Goal: Find specific page/section: Find specific page/section

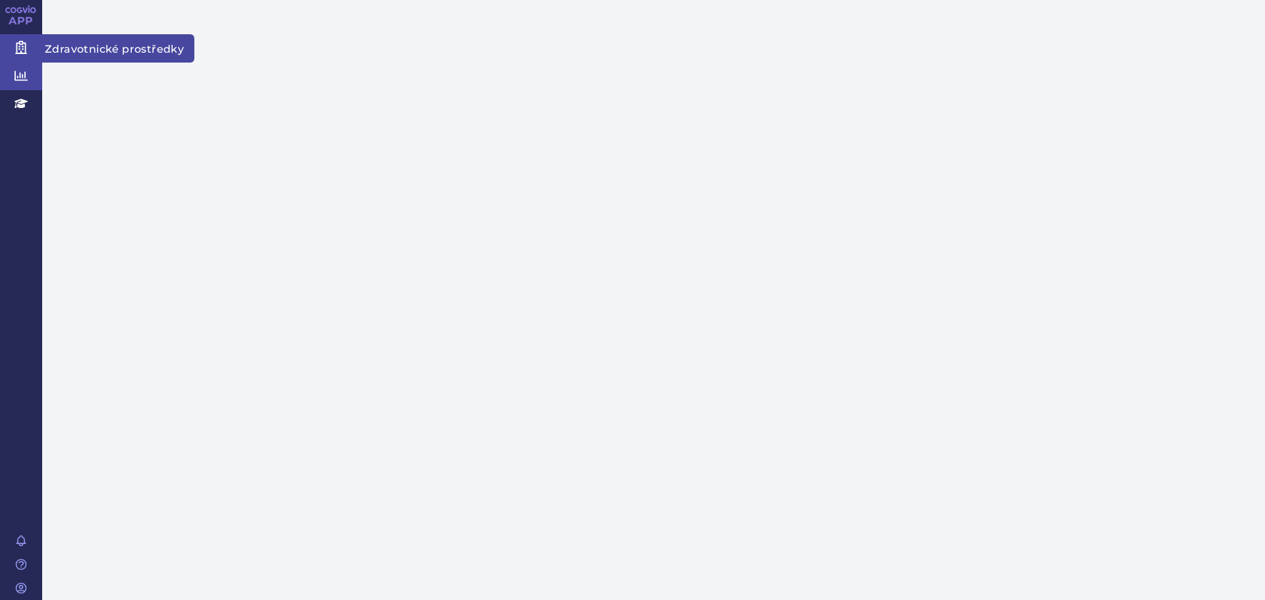
click at [34, 44] on link "Zdravotnické prostředky" at bounding box center [21, 48] width 42 height 28
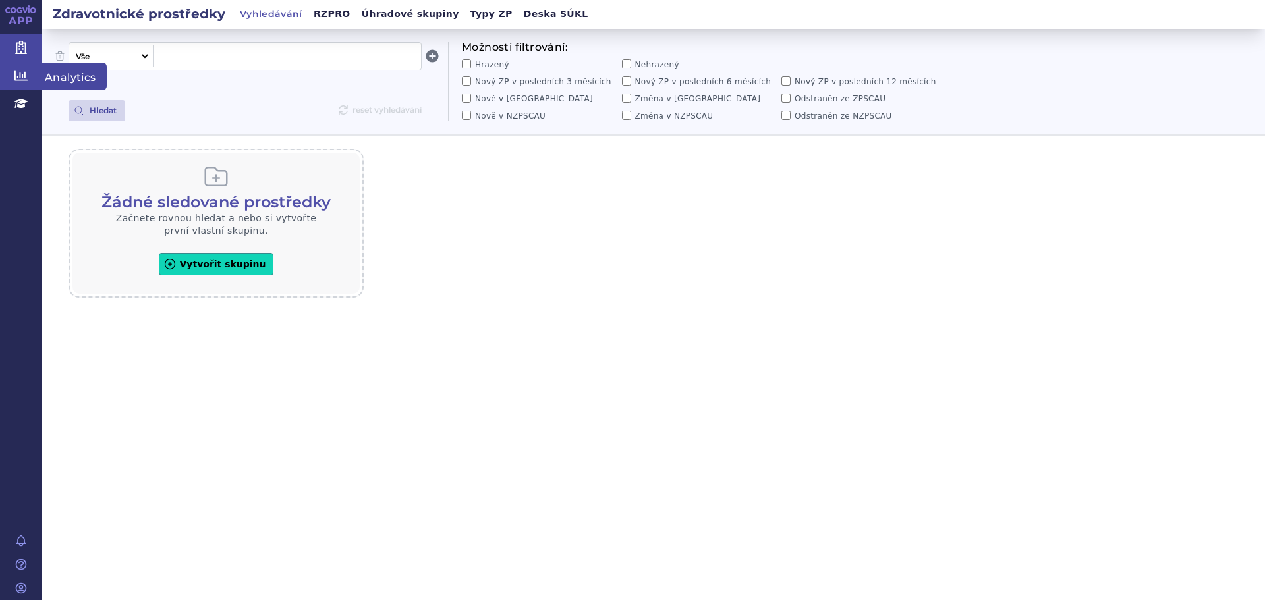
click at [16, 80] on icon at bounding box center [20, 76] width 13 height 10
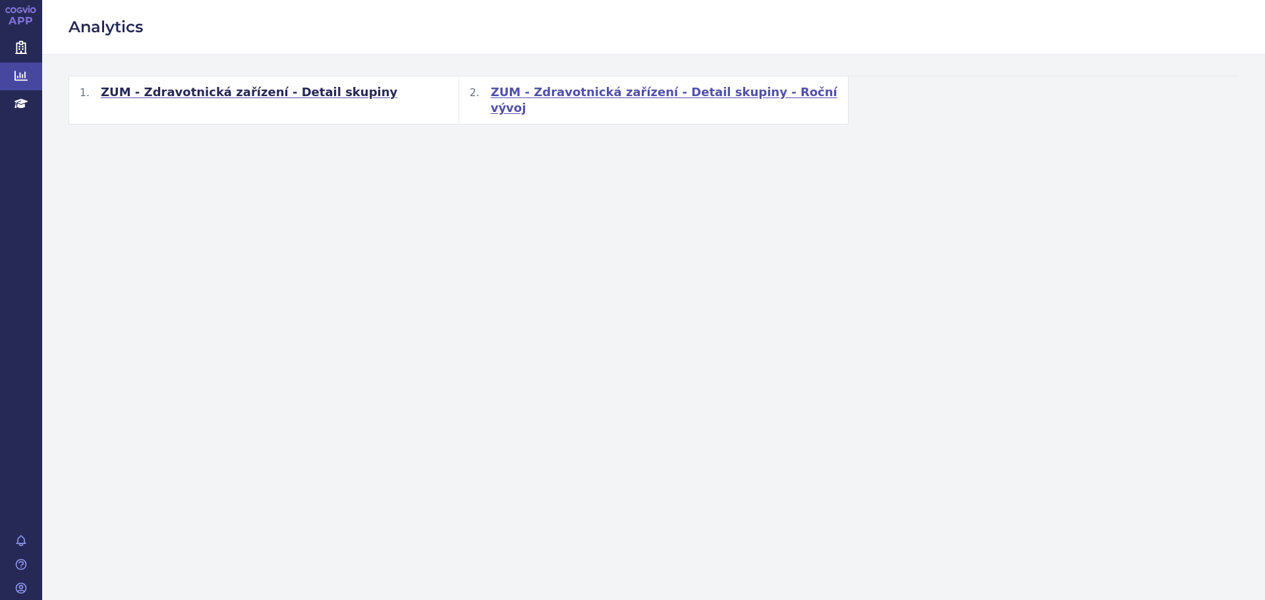
click at [682, 92] on span "ZUM - Zdravotnická zařízení - Detail skupiny - Roční vývoj" at bounding box center [664, 100] width 347 height 32
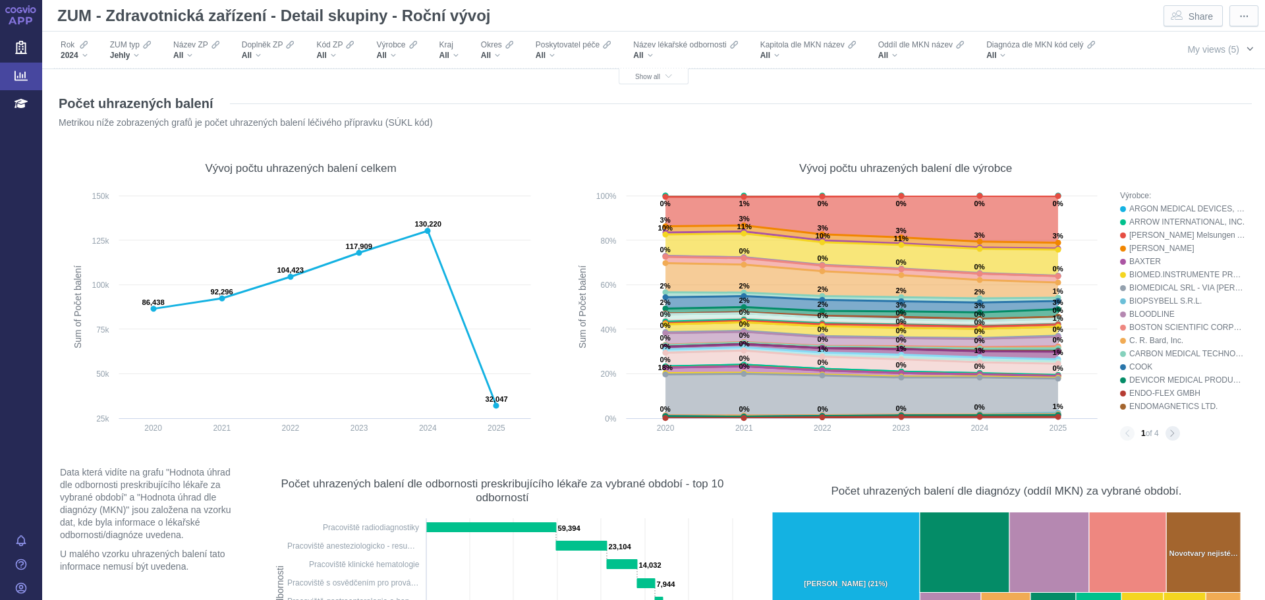
click at [1222, 52] on span "My views (5)" at bounding box center [1213, 49] width 52 height 11
click at [1245, 50] on span "button" at bounding box center [1250, 48] width 11 height 11
click at [1220, 49] on span "My views (5)" at bounding box center [1213, 49] width 52 height 11
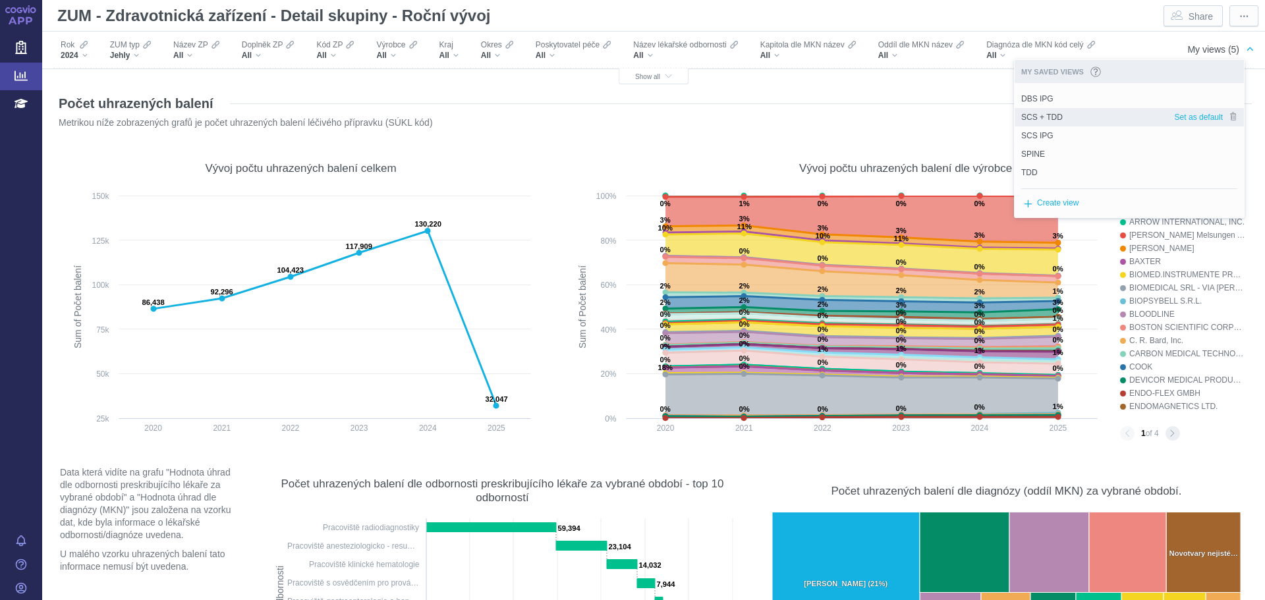
click at [1056, 115] on span "SCS + TDD" at bounding box center [1042, 117] width 42 height 12
